Goal: Task Accomplishment & Management: Complete application form

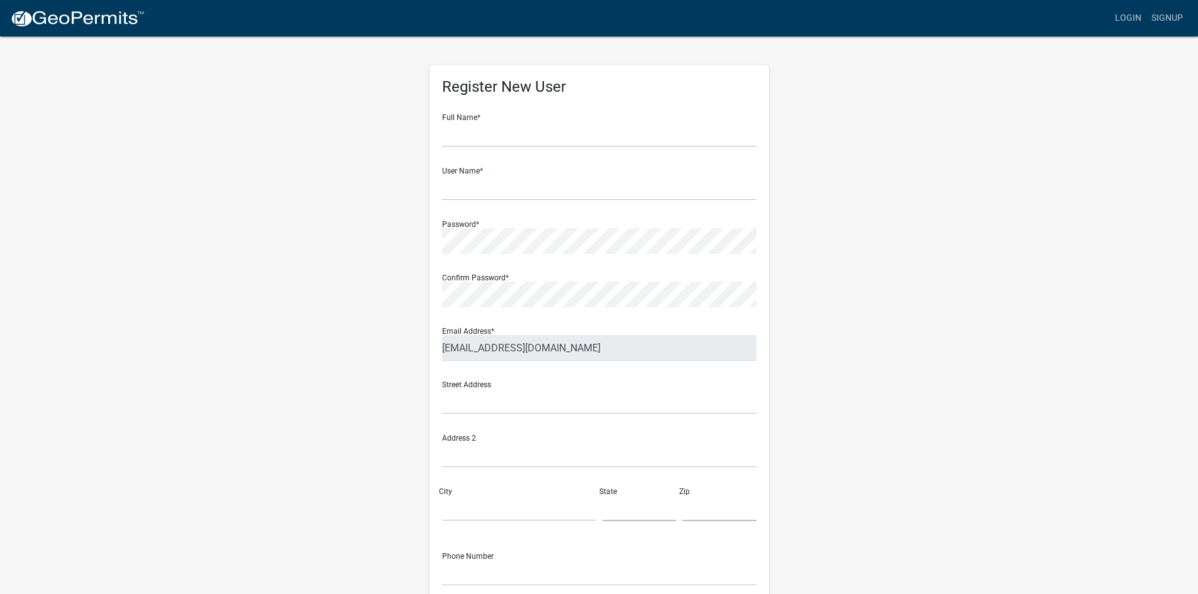
drag, startPoint x: 483, startPoint y: 119, endPoint x: 479, endPoint y: 131, distance: 12.5
click at [483, 119] on div "Full Name *" at bounding box center [599, 125] width 314 height 43
click at [472, 140] on input "text" at bounding box center [599, 134] width 314 height 26
type input "[PERSON_NAME]"
click at [420, 338] on div "Register New User Full Name * [PERSON_NAME] User Name * Password * Confirm Pass…" at bounding box center [599, 371] width 358 height 673
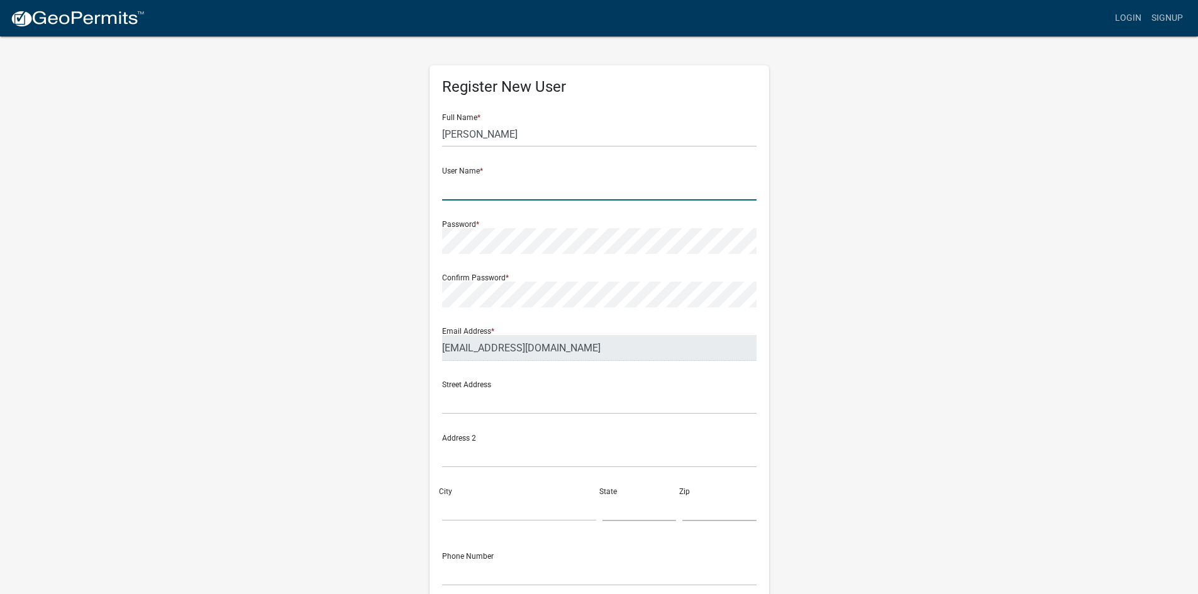
click at [506, 193] on input "text" at bounding box center [599, 188] width 314 height 26
paste input "[EMAIL_ADDRESS][DOMAIN_NAME]"
type input "[EMAIL_ADDRESS][DOMAIN_NAME]"
drag, startPoint x: 855, startPoint y: 297, endPoint x: 767, endPoint y: 275, distance: 90.3
click at [846, 295] on body "Internet Explorer does NOT work with GeoPermits. Get a new browser for more sec…" at bounding box center [599, 297] width 1198 height 594
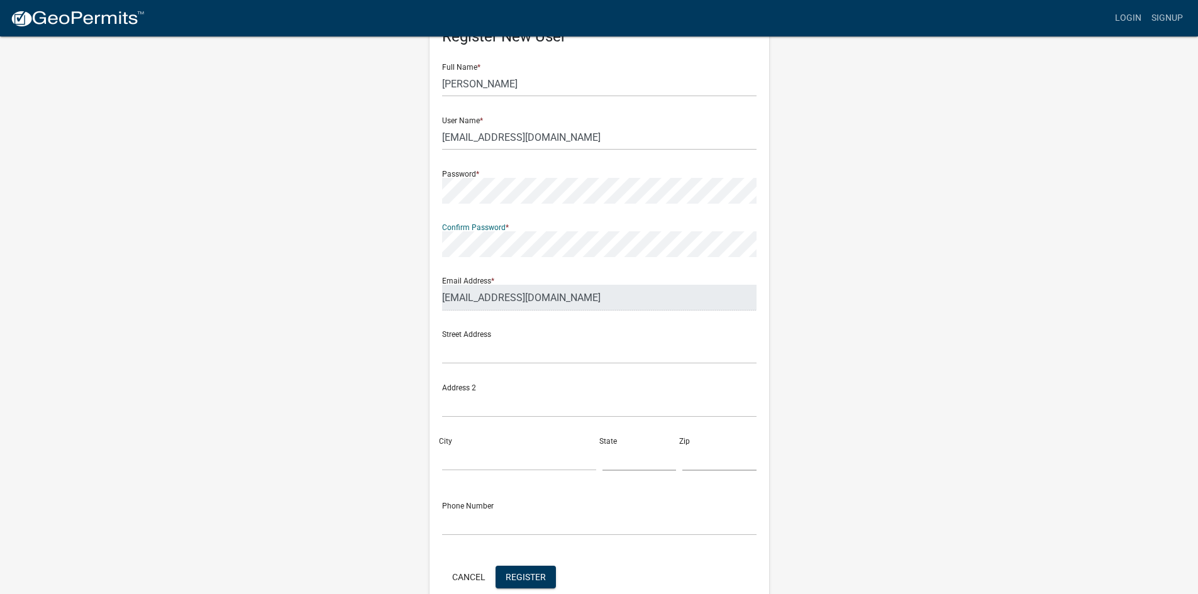
scroll to position [114, 0]
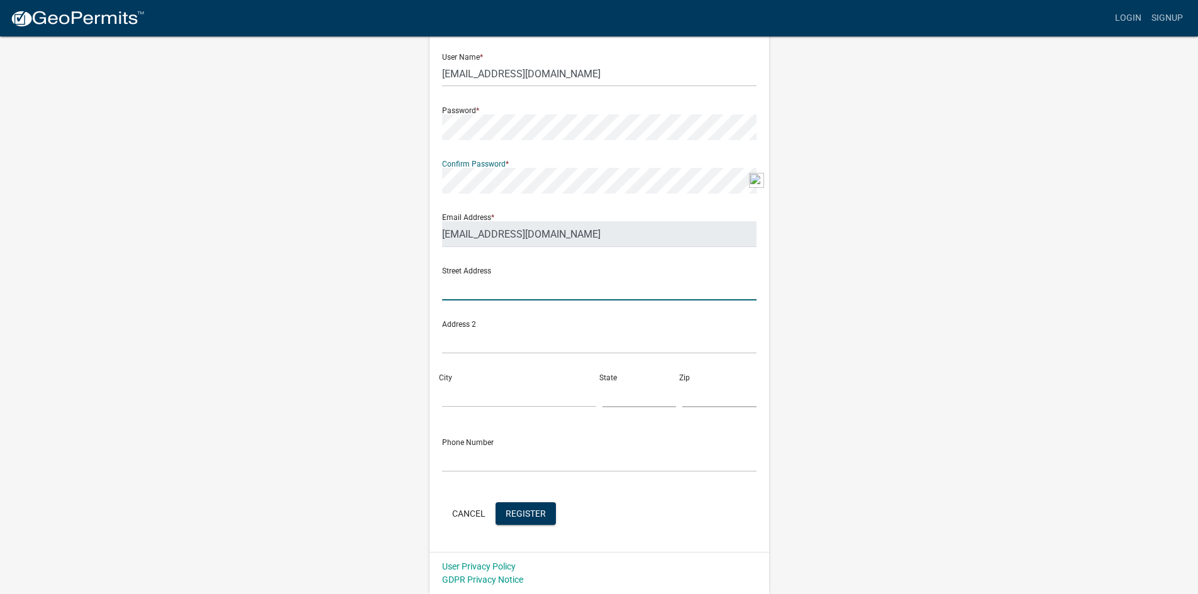
click at [591, 287] on input "text" at bounding box center [599, 288] width 314 height 26
drag, startPoint x: 535, startPoint y: 517, endPoint x: 706, endPoint y: 527, distance: 172.0
click at [535, 516] on span "Register" at bounding box center [526, 513] width 40 height 10
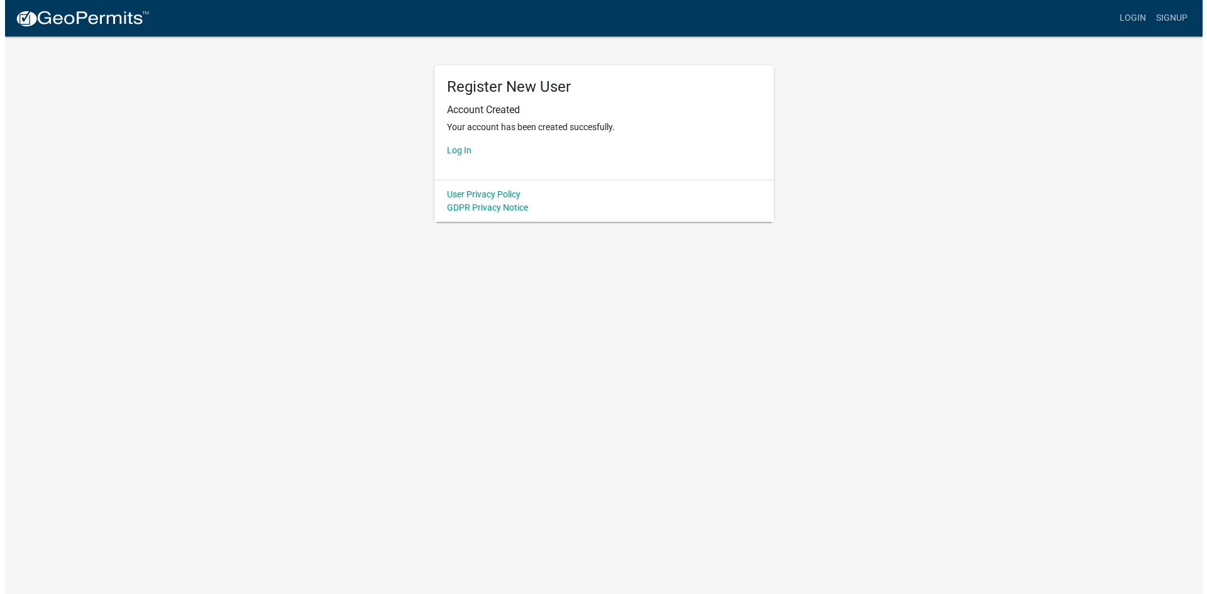
scroll to position [0, 0]
click at [457, 152] on link "Log In" at bounding box center [459, 150] width 25 height 10
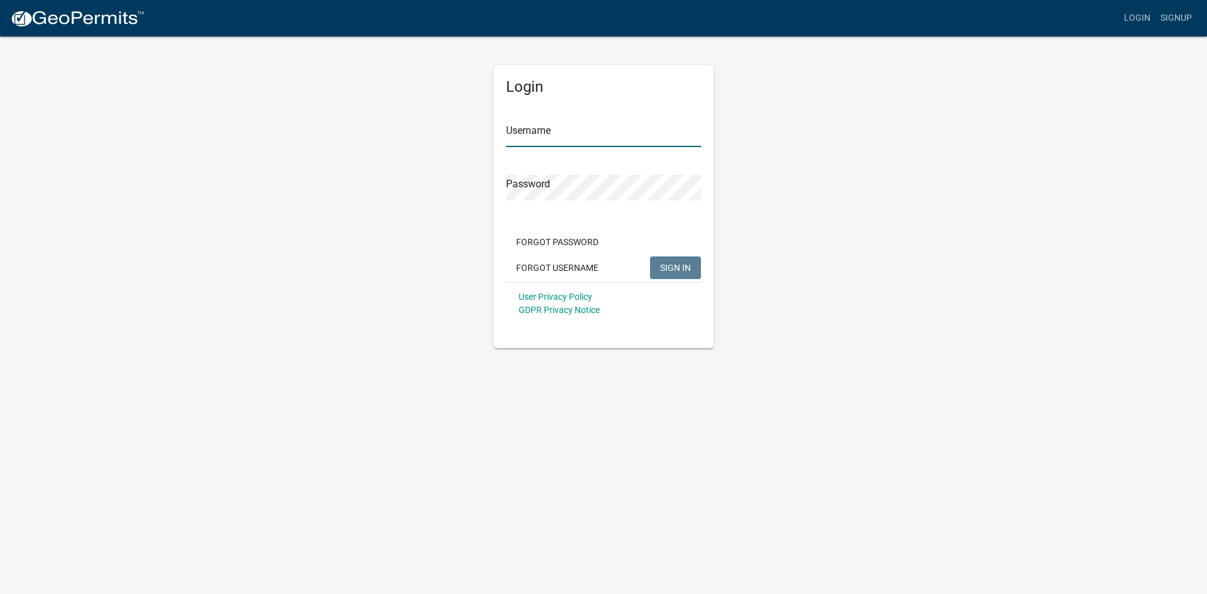
click at [601, 140] on input "Username" at bounding box center [603, 134] width 195 height 26
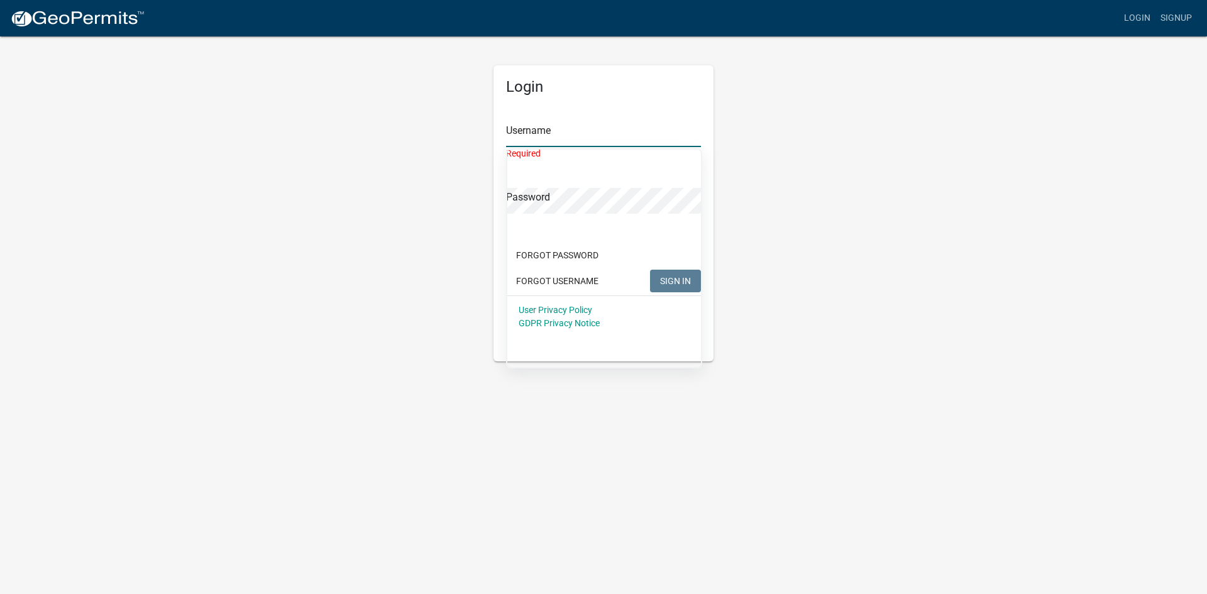
type input "[EMAIL_ADDRESS][DOMAIN_NAME]"
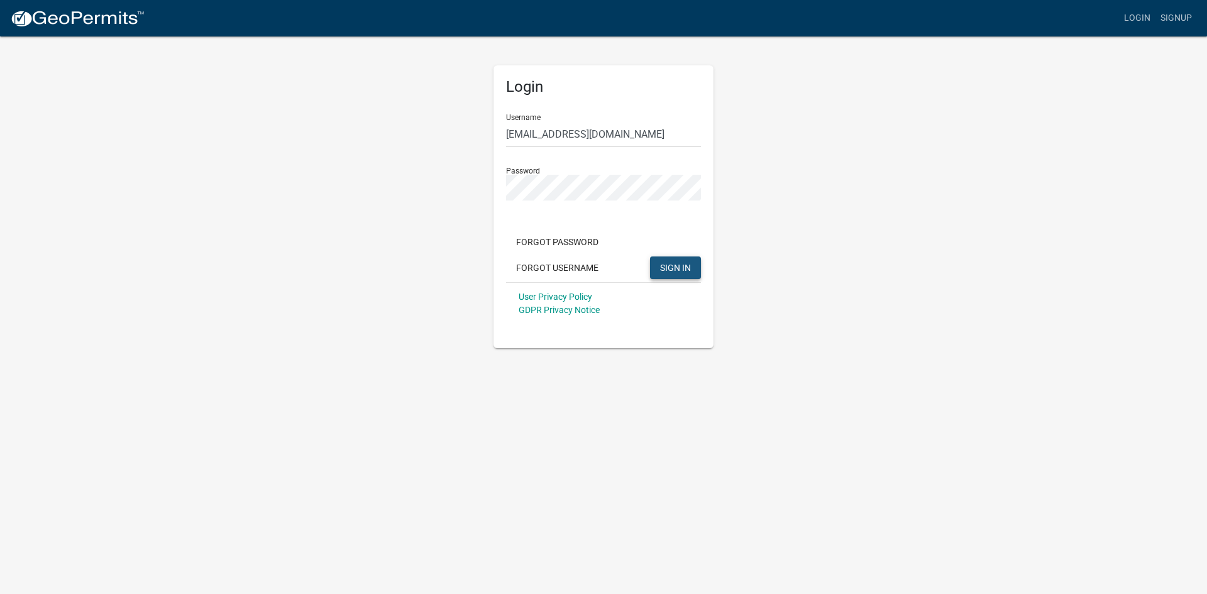
click at [663, 260] on button "SIGN IN" at bounding box center [675, 268] width 51 height 23
